Goal: Information Seeking & Learning: Understand process/instructions

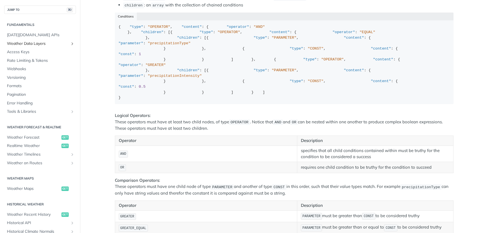
click at [71, 43] on icon "Show subpages for Weather Data Layers" at bounding box center [72, 43] width 4 height 4
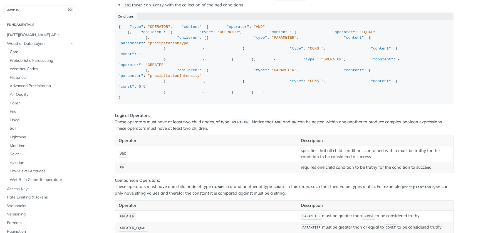
click at [10, 52] on span "Core" at bounding box center [42, 52] width 65 height 6
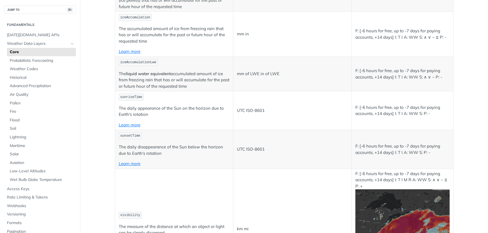
scroll to position [1233, 0]
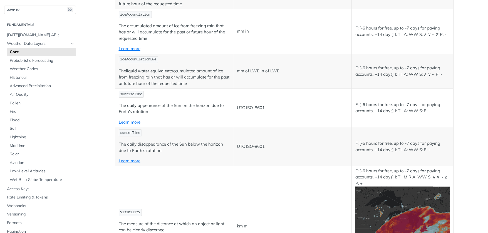
drag, startPoint x: 121, startPoint y: 132, endPoint x: 171, endPoint y: 133, distance: 50.1
copy span "precipitationProbability"
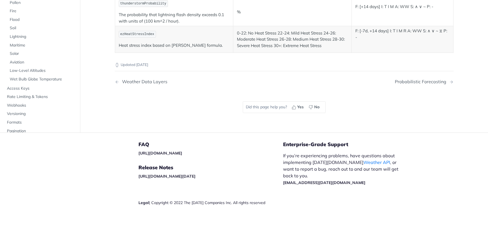
scroll to position [2923, 0]
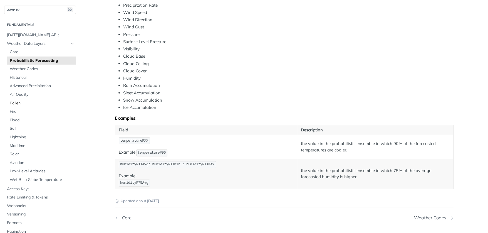
scroll to position [229, 0]
click at [15, 50] on span "Core" at bounding box center [42, 52] width 65 height 6
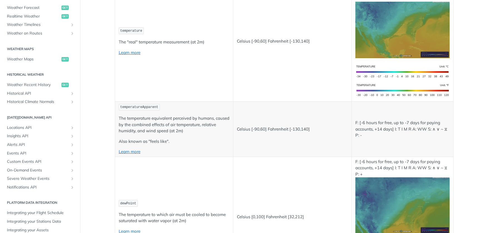
scroll to position [266, 0]
click at [21, 133] on span "Insights API" at bounding box center [38, 136] width 62 height 6
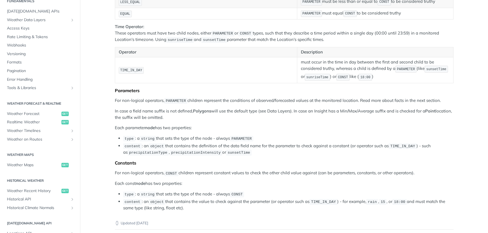
scroll to position [22, 0]
click at [24, 121] on span "Realtime Weather" at bounding box center [33, 124] width 53 height 6
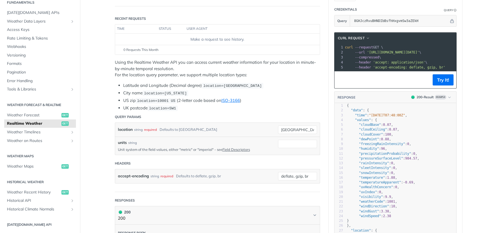
scroll to position [0, 1]
type textarea "precipitationProbability"
drag, startPoint x: 361, startPoint y: 154, endPoint x: 409, endPoint y: 155, distance: 48.7
click at [409, 155] on span ""precipitationProbability"" at bounding box center [385, 154] width 52 height 4
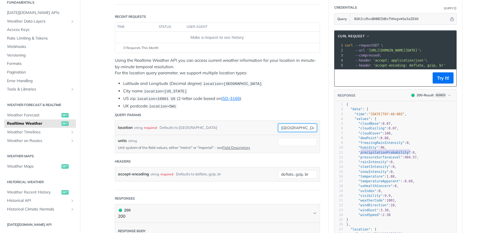
click at [300, 126] on input "toronto" at bounding box center [297, 127] width 39 height 8
type input "denver"
click at [442, 79] on button "Try It!" at bounding box center [443, 77] width 21 height 11
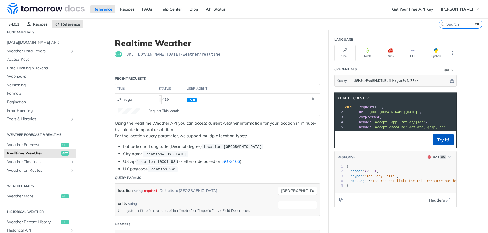
click at [442, 139] on button "Try It!" at bounding box center [443, 139] width 21 height 11
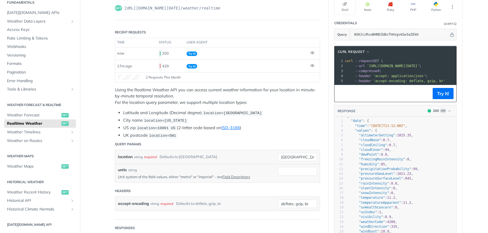
scroll to position [1, 0]
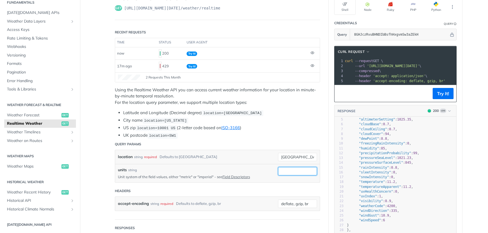
click at [298, 170] on input "units" at bounding box center [297, 171] width 39 height 8
type input "imperial"
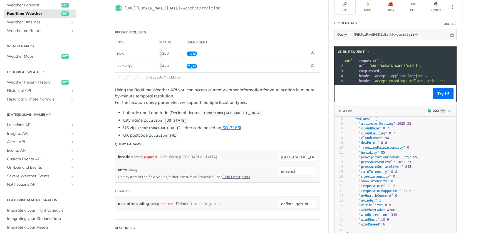
scroll to position [132, 0]
click at [56, 131] on span "Insights API" at bounding box center [38, 134] width 62 height 6
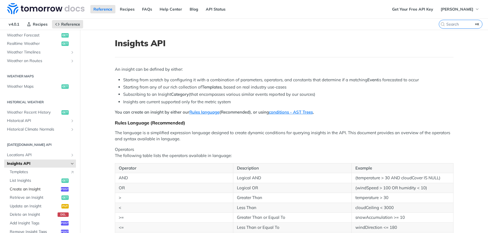
click at [23, 186] on span "Create an Insight" at bounding box center [35, 189] width 50 height 6
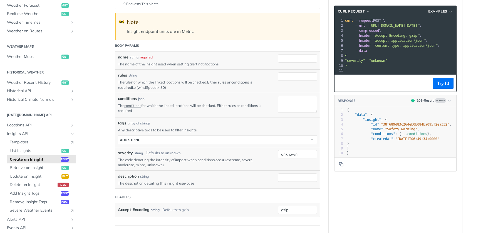
scroll to position [109, 0]
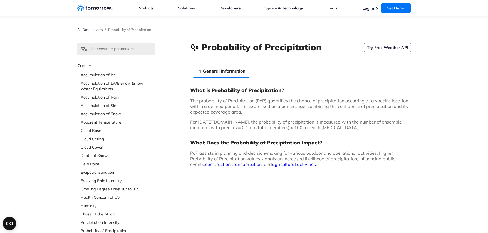
click at [116, 123] on link "Apparent Temperature" at bounding box center [118, 122] width 74 height 6
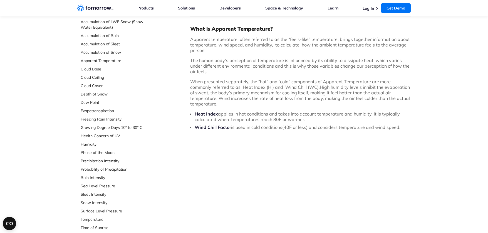
scroll to position [62, 0]
click at [114, 125] on link "Growing Degree Days 10° to 30° C" at bounding box center [118, 127] width 74 height 6
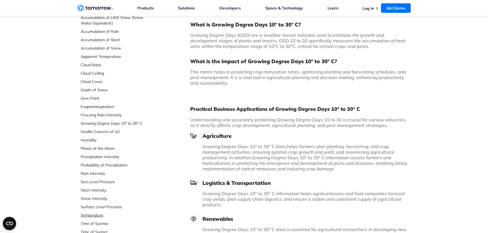
scroll to position [65, 0]
click at [116, 166] on link "Probability of Precipitation" at bounding box center [118, 165] width 74 height 6
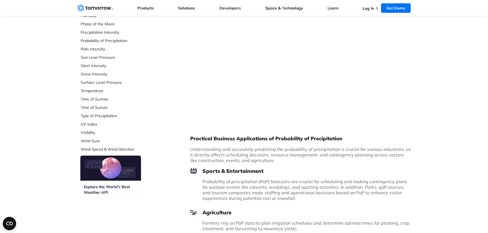
scroll to position [192, 0]
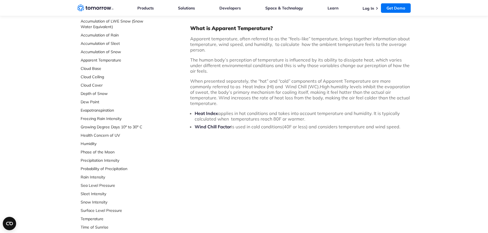
scroll to position [62, 0]
